Goal: Information Seeking & Learning: Understand process/instructions

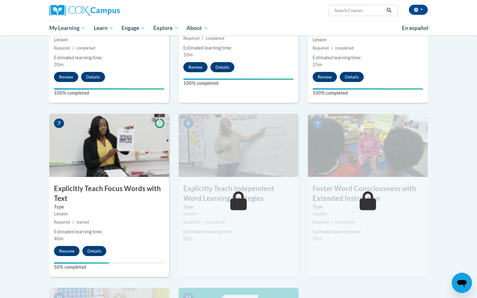
scroll to position [397, 0]
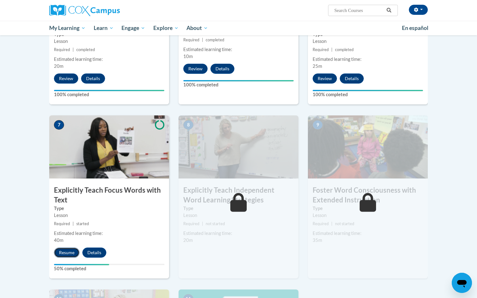
click at [57, 253] on button "Resume" at bounding box center [67, 253] width 26 height 10
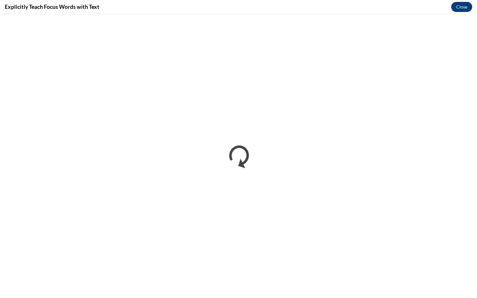
scroll to position [0, 0]
click at [460, 9] on button "Close" at bounding box center [461, 7] width 21 height 10
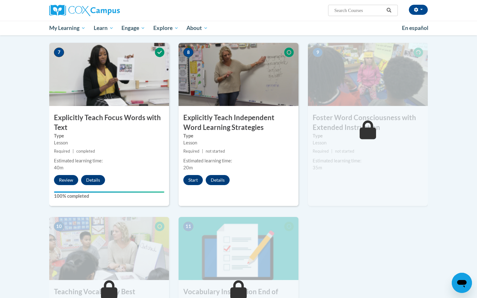
scroll to position [472, 0]
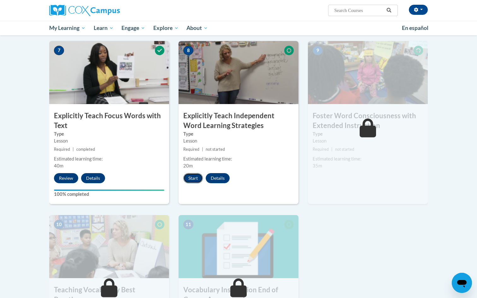
click at [191, 174] on button "Start" at bounding box center [193, 178] width 20 height 10
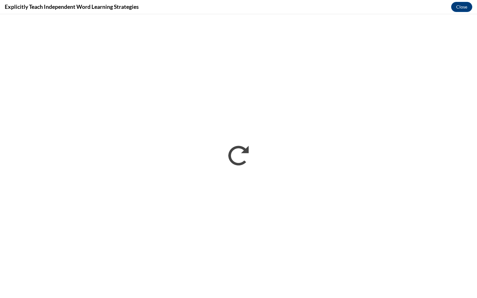
scroll to position [0, 0]
